Goal: Transaction & Acquisition: Book appointment/travel/reservation

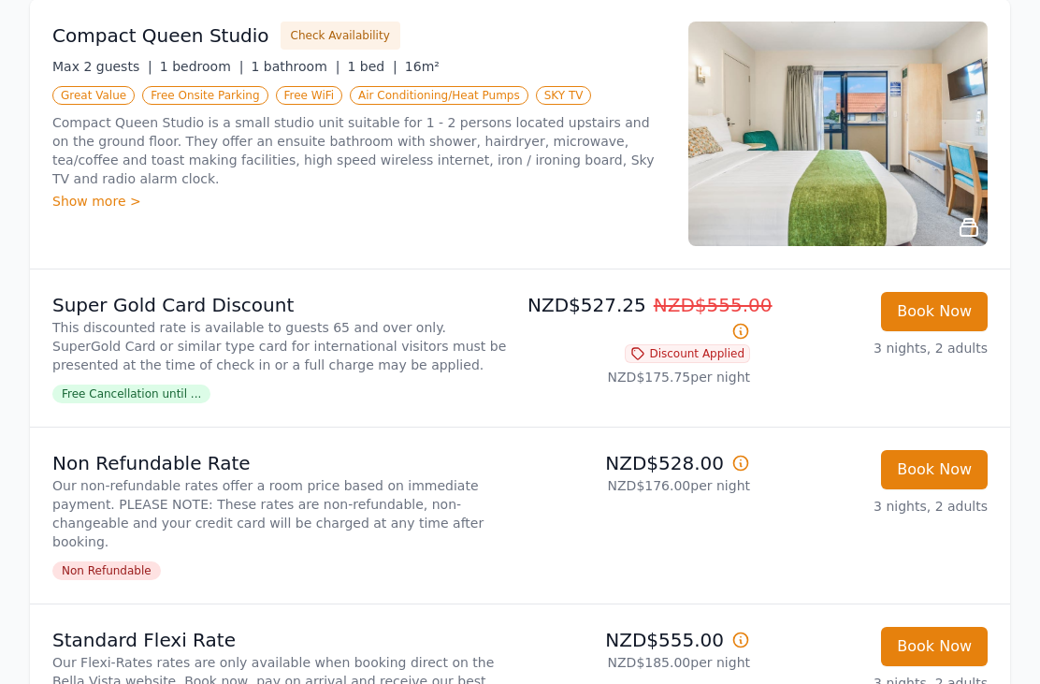
scroll to position [321, 0]
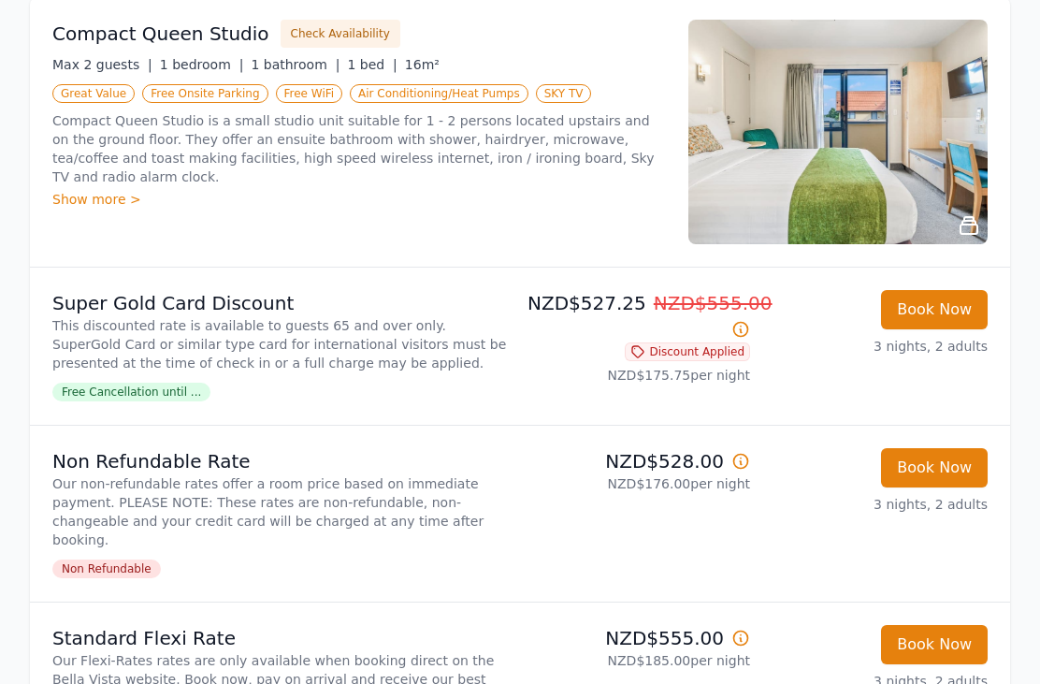
click at [153, 400] on span "Free Cancellation until ..." at bounding box center [131, 391] width 158 height 19
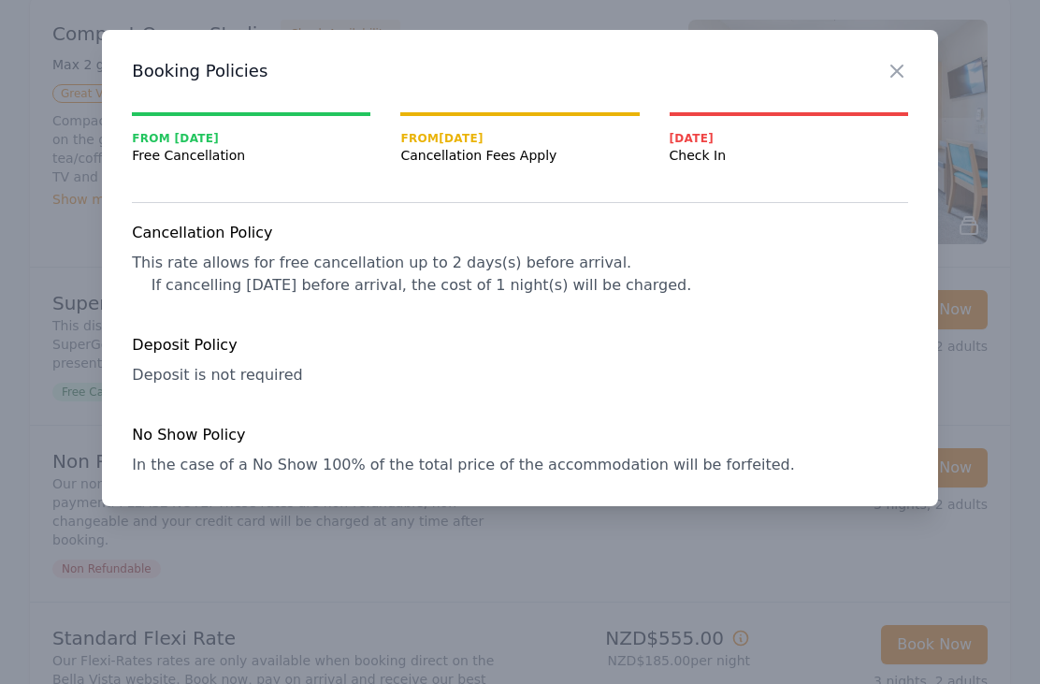
click at [902, 62] on icon "button" at bounding box center [897, 71] width 22 height 22
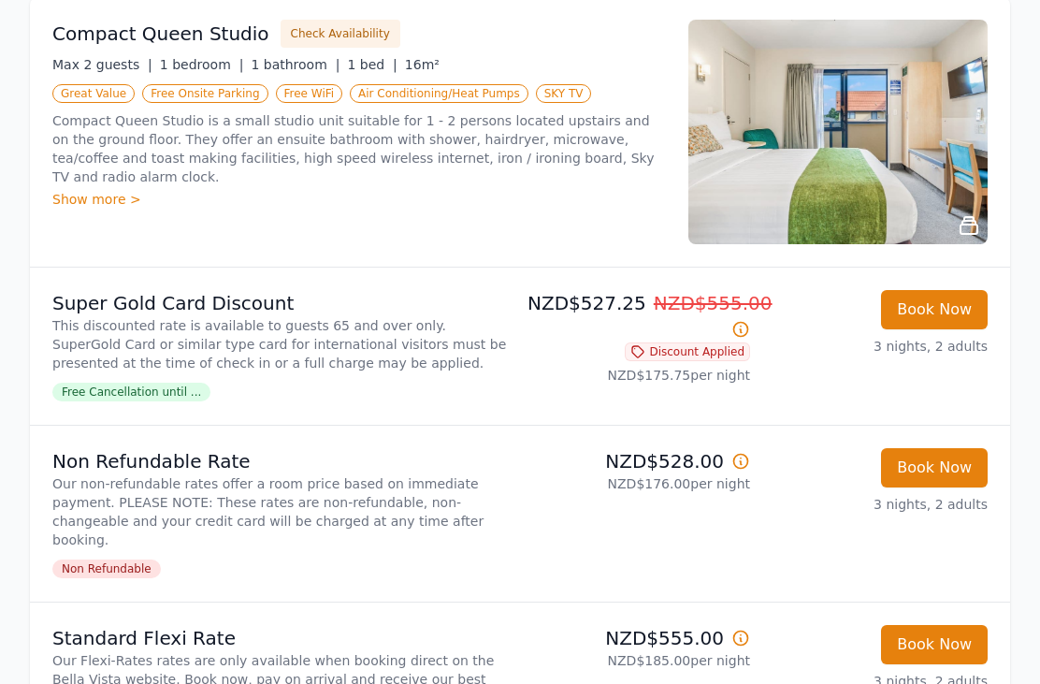
click at [941, 315] on button "Book Now" at bounding box center [934, 309] width 107 height 39
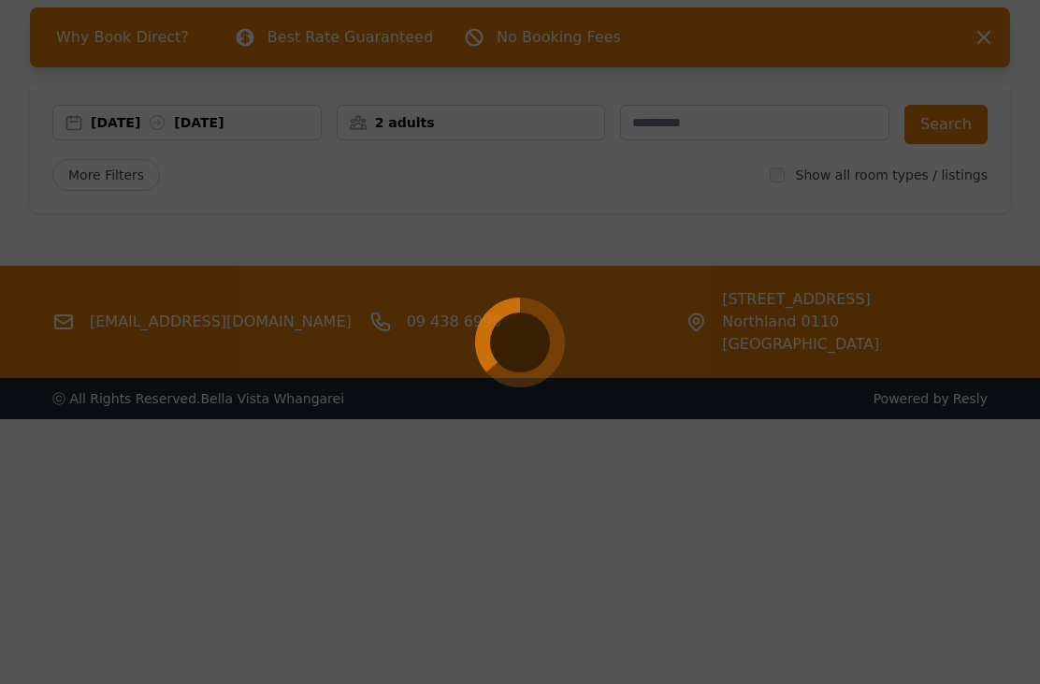
select select "**"
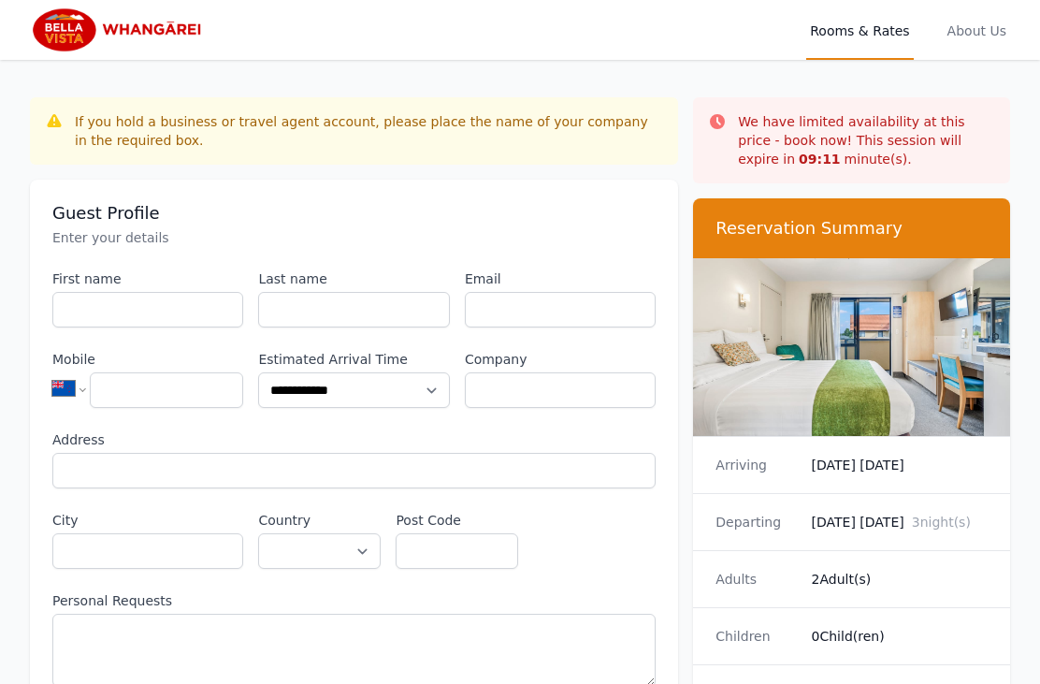
scroll to position [150, 0]
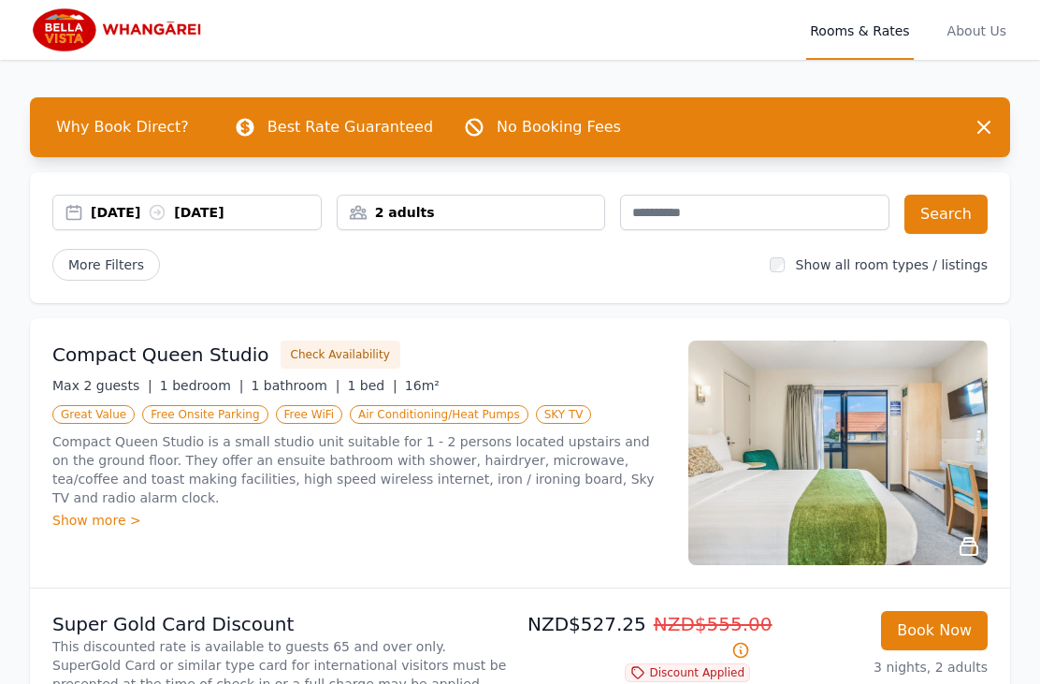
click at [950, 222] on button "Search" at bounding box center [945, 213] width 83 height 39
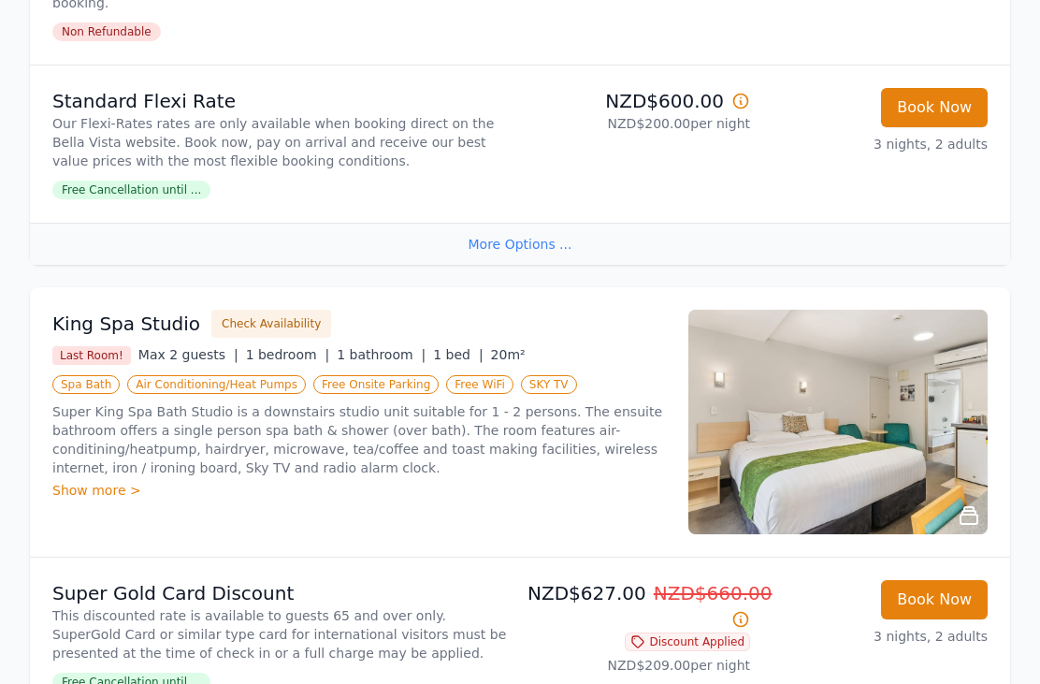
scroll to position [3341, 0]
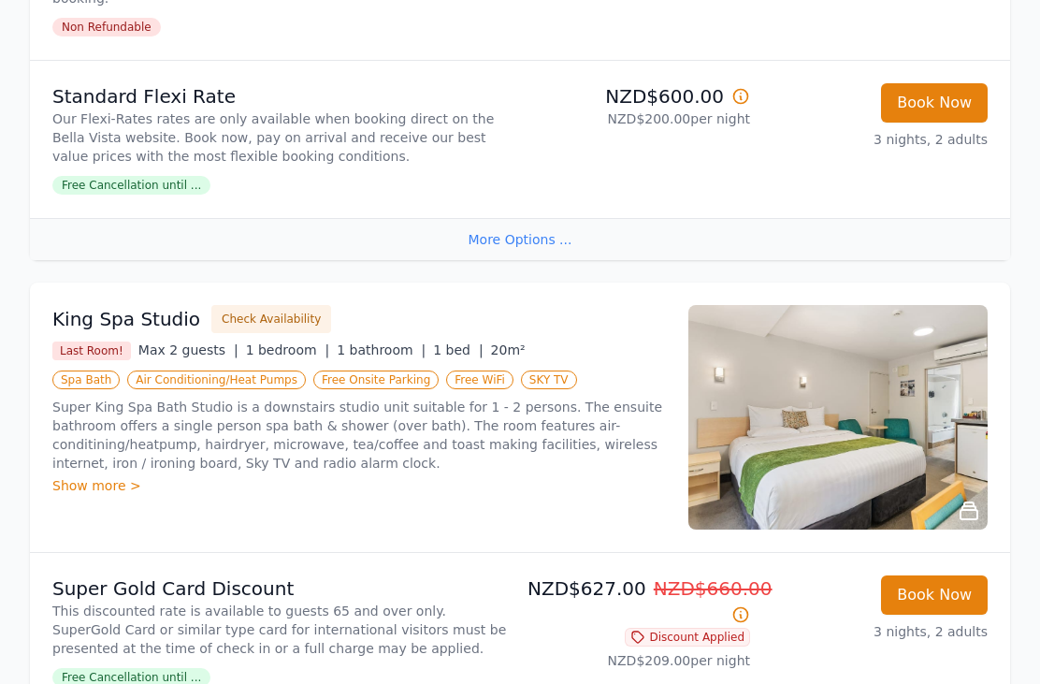
click at [84, 477] on div "Show more >" at bounding box center [358, 486] width 613 height 19
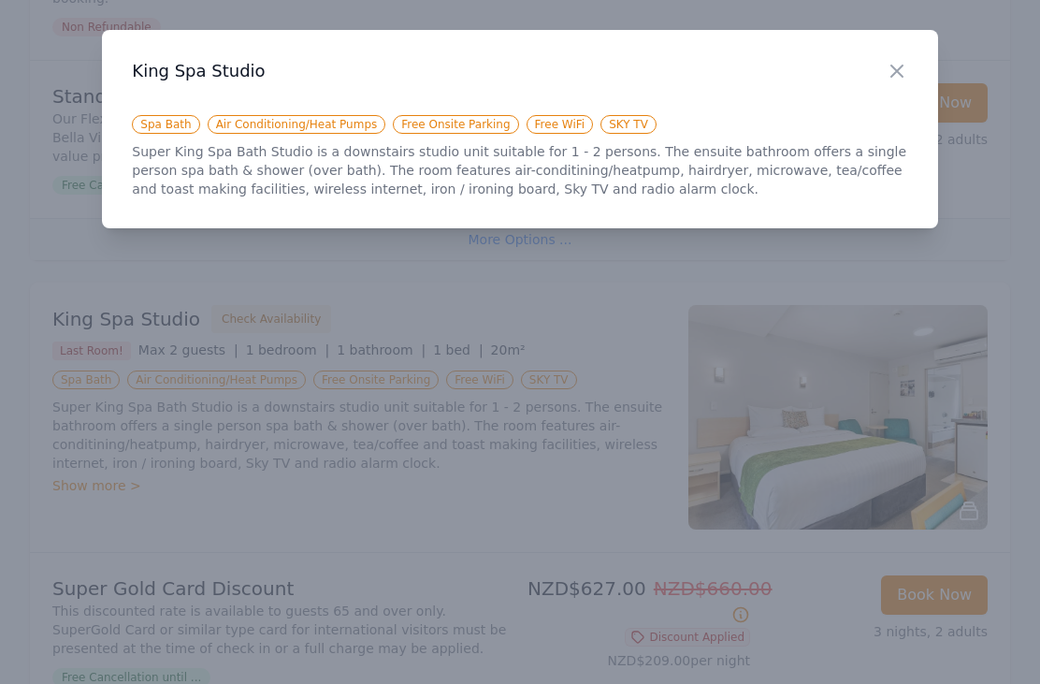
click at [899, 75] on icon "button" at bounding box center [897, 71] width 22 height 22
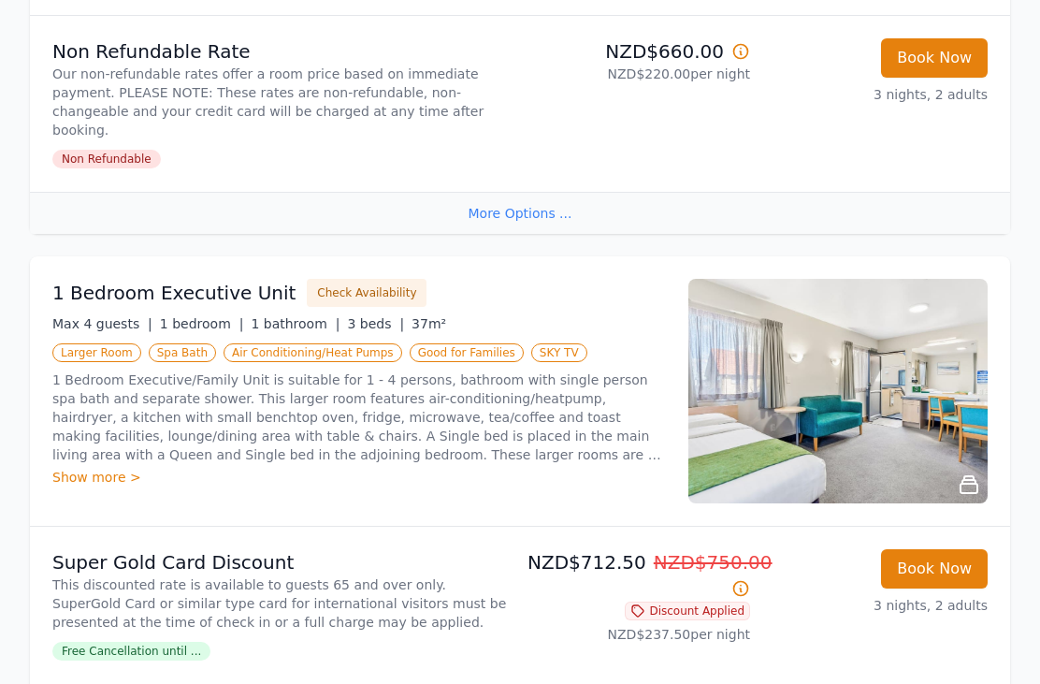
scroll to position [4189, 0]
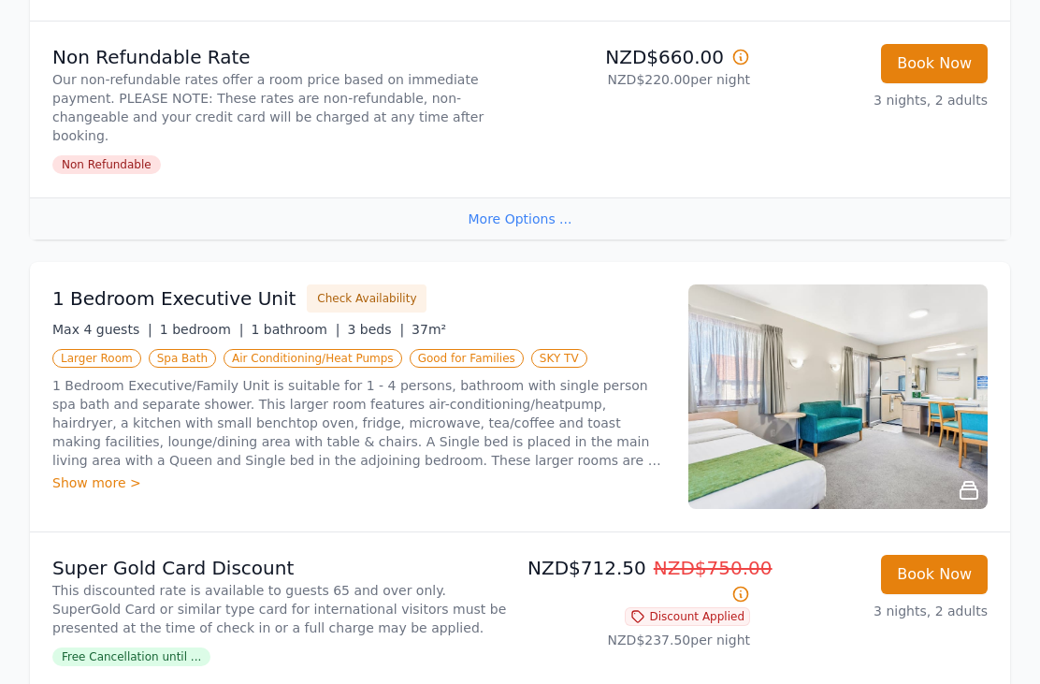
click at [89, 473] on div "Show more >" at bounding box center [358, 482] width 613 height 19
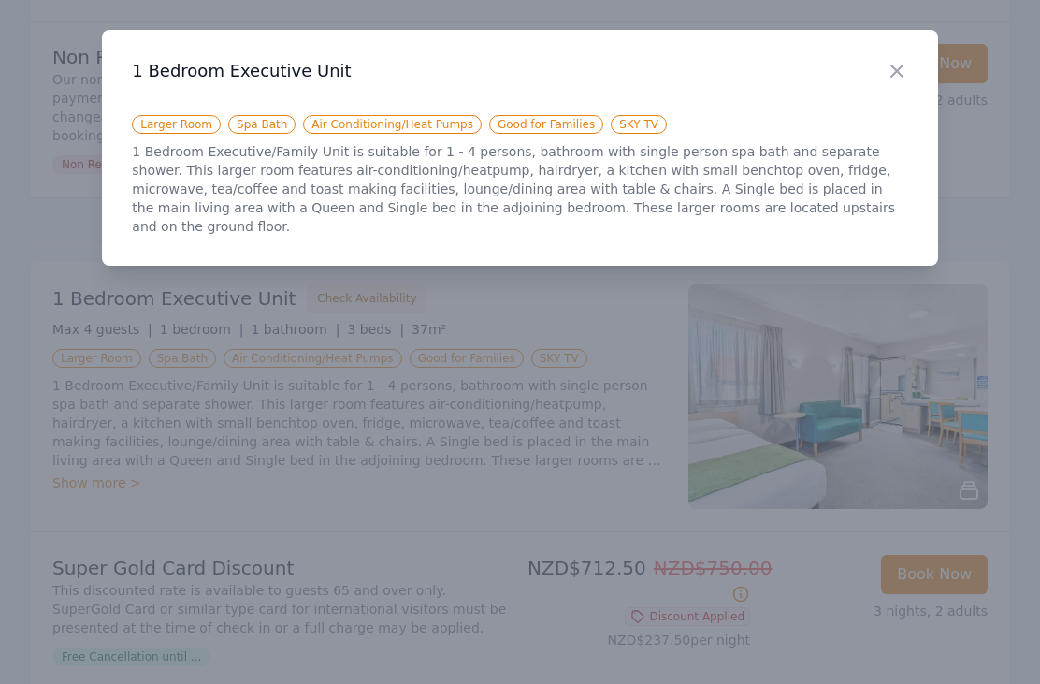
click at [639, 565] on div at bounding box center [520, 342] width 1040 height 684
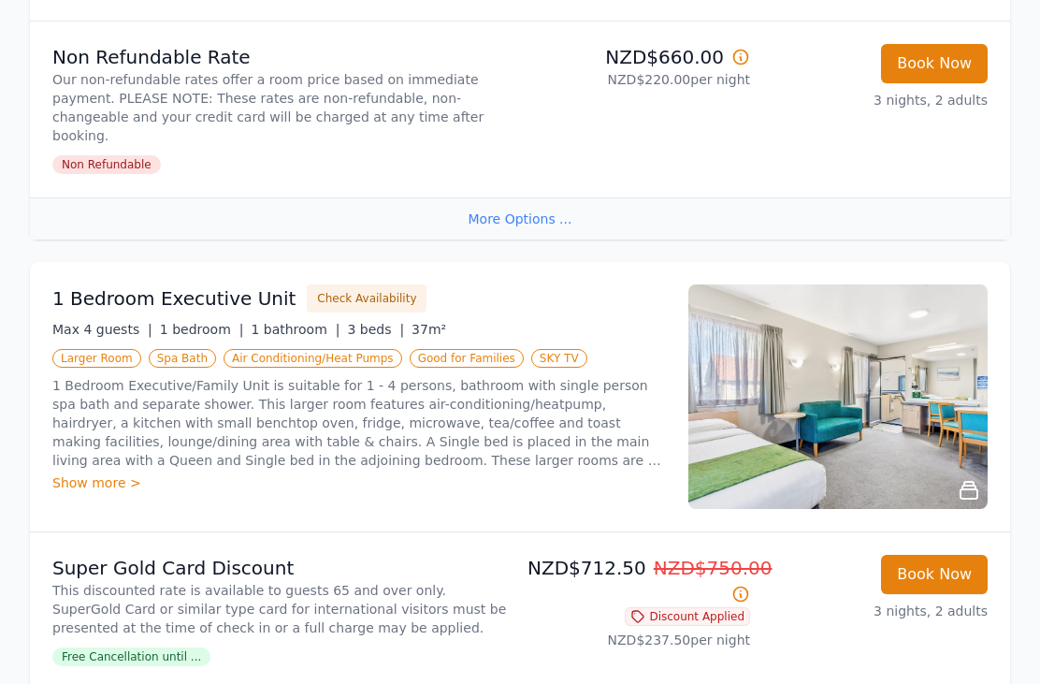
click at [879, 344] on img at bounding box center [837, 396] width 299 height 224
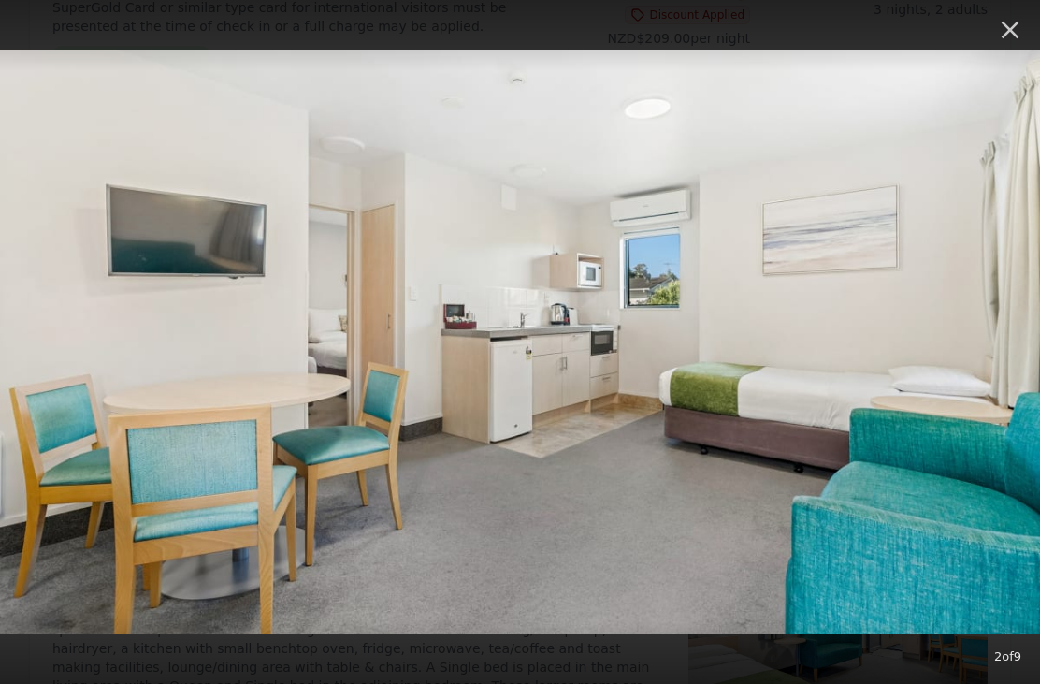
scroll to position [3963, 0]
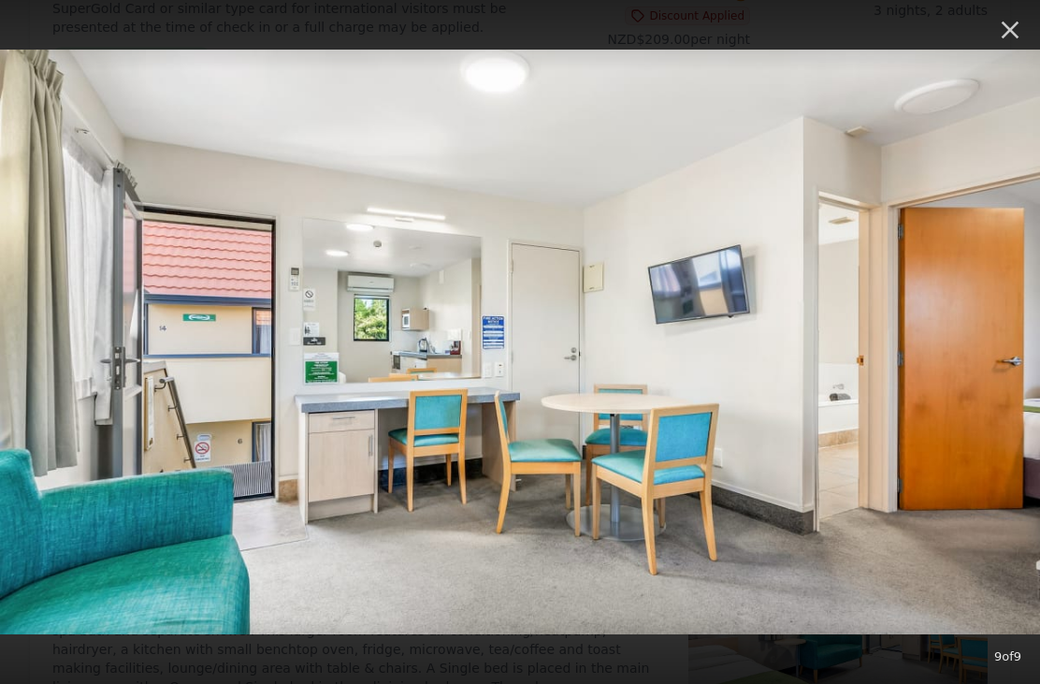
click at [1017, 26] on icon "button" at bounding box center [1010, 30] width 30 height 30
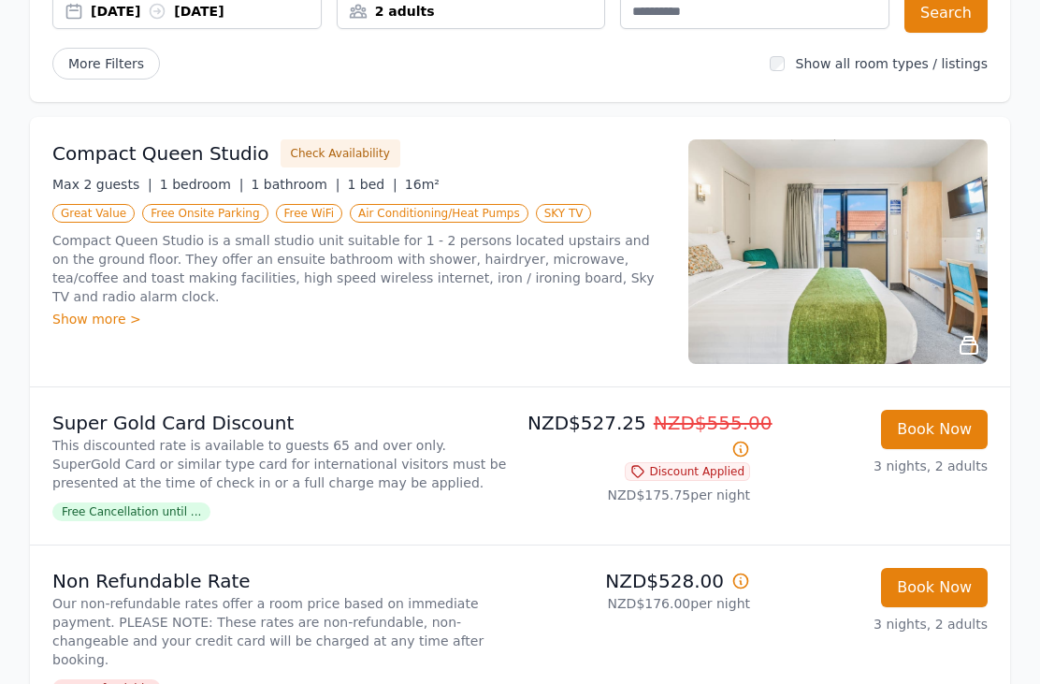
scroll to position [0, 0]
